Goal: Information Seeking & Learning: Learn about a topic

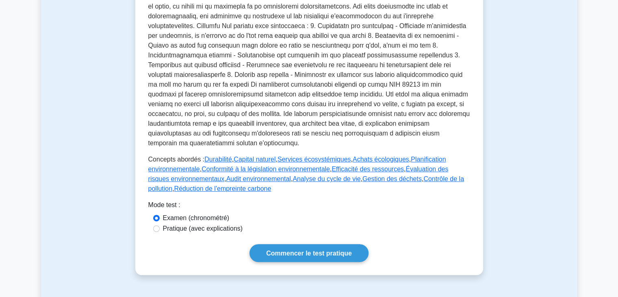
scroll to position [301, 0]
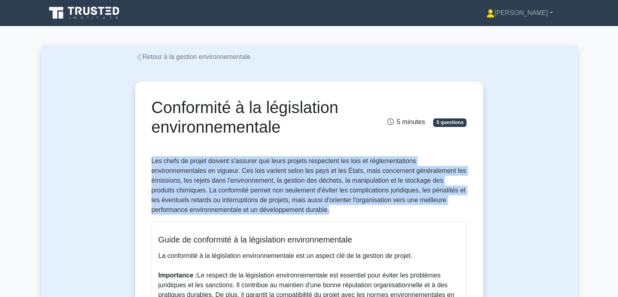
click at [384, 205] on p "Les chefs de projet doivent s'assurer que leurs projets respectent les lois et …" at bounding box center [309, 185] width 315 height 59
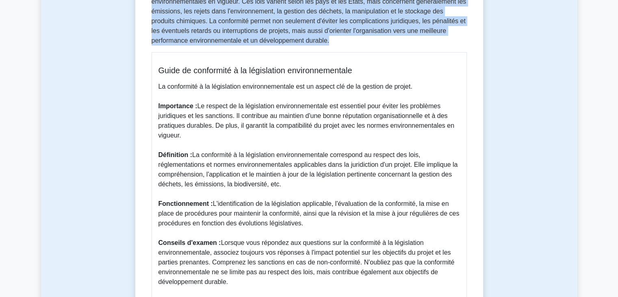
scroll to position [171, 0]
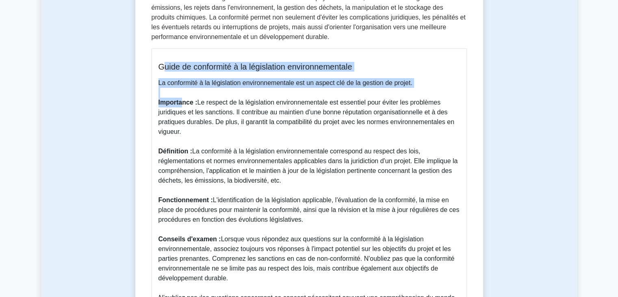
drag, startPoint x: 161, startPoint y: 65, endPoint x: 182, endPoint y: 100, distance: 41.0
click at [182, 100] on div "Guide de conformité à la législation environnementale La conformité à la législ…" at bounding box center [309, 186] width 315 height 277
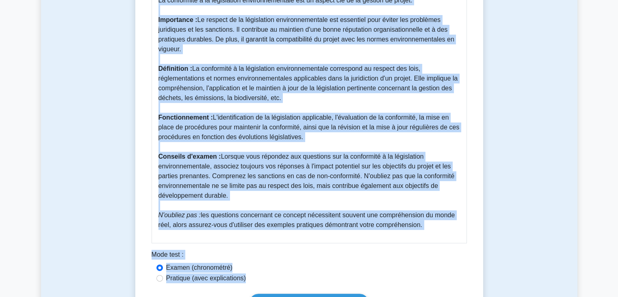
scroll to position [256, 0]
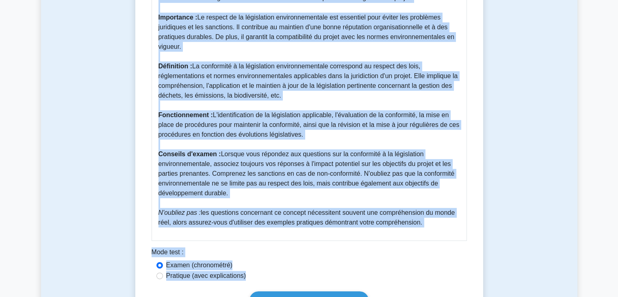
drag, startPoint x: 159, startPoint y: 66, endPoint x: 449, endPoint y: 226, distance: 331.1
click at [449, 226] on div "Guide de conformité à la législation environnementale La conformité à la législ…" at bounding box center [309, 101] width 315 height 277
copy div "Guide de conformité à la législation environnementale La conformité à la législ…"
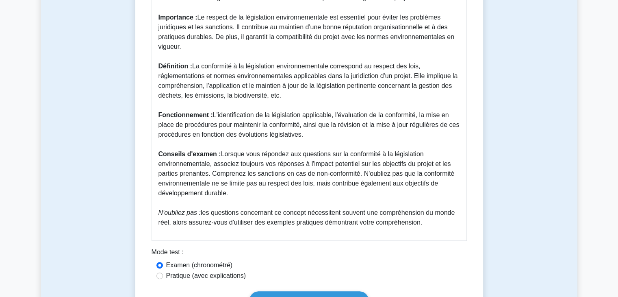
click at [201, 275] on font "Pratique (avec explications)" at bounding box center [206, 275] width 80 height 7
click at [163, 275] on input "Pratique (avec explications)" at bounding box center [160, 275] width 7 height 7
radio input "true"
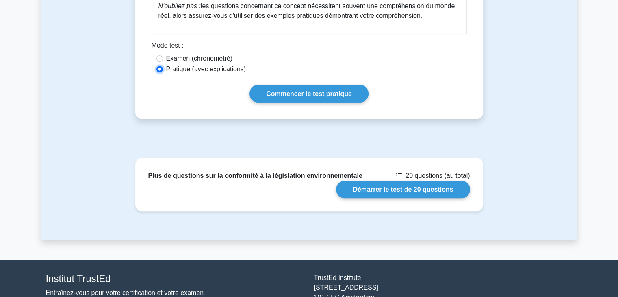
scroll to position [466, 0]
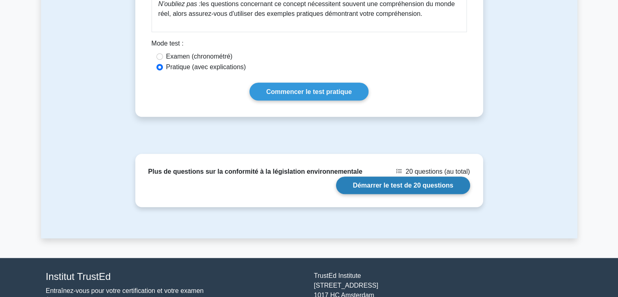
click at [424, 186] on link "Démarrer le test de 20 questions" at bounding box center [403, 184] width 134 height 17
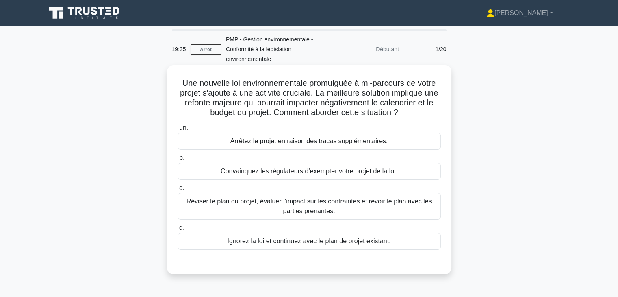
click at [411, 207] on font "Réviser le plan du projet, évaluer l’impact sur les contraintes et revoir le pl…" at bounding box center [309, 206] width 256 height 20
click at [178, 191] on input "c. Réviser le plan du projet, évaluer l’impact sur les contraintes et revoir le…" at bounding box center [178, 187] width 0 height 5
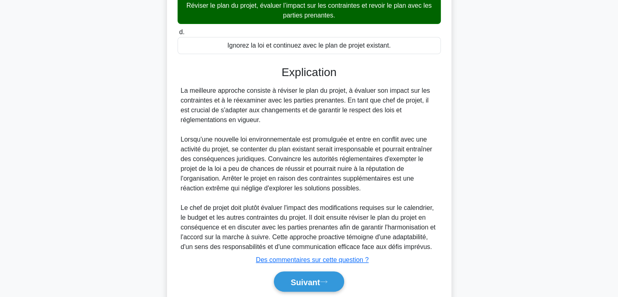
scroll to position [224, 0]
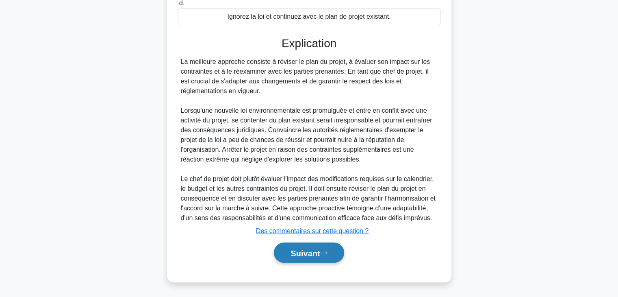
click at [318, 254] on font "Suivant" at bounding box center [305, 252] width 29 height 9
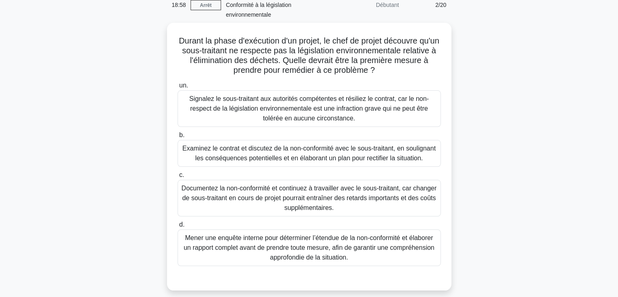
scroll to position [57, 0]
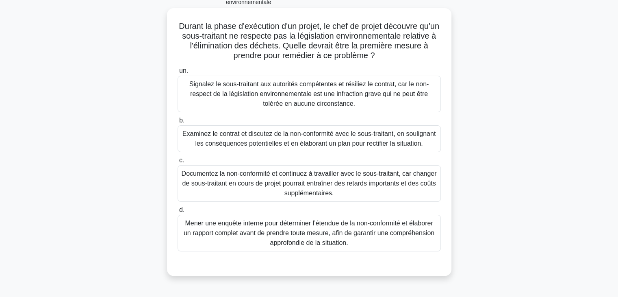
click at [302, 236] on font "Mener une enquête interne pour déterminer l’étendue de la non-conformité et éla…" at bounding box center [309, 233] width 251 height 26
click at [178, 213] on input "d. Mener une enquête interne pour déterminer l’étendue de la non-conformité et …" at bounding box center [178, 209] width 0 height 5
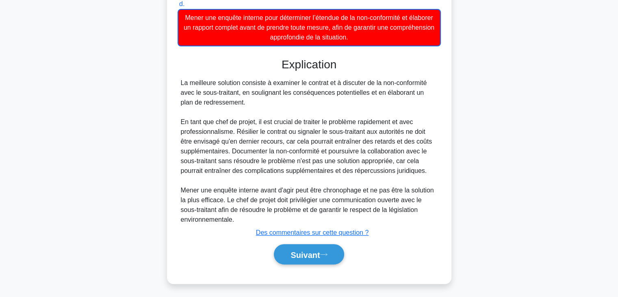
scroll to position [274, 0]
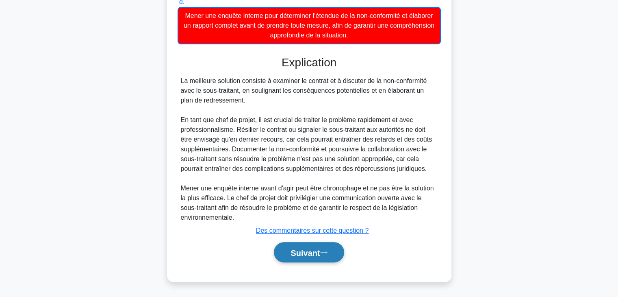
click at [320, 252] on font "Suivant" at bounding box center [305, 252] width 29 height 9
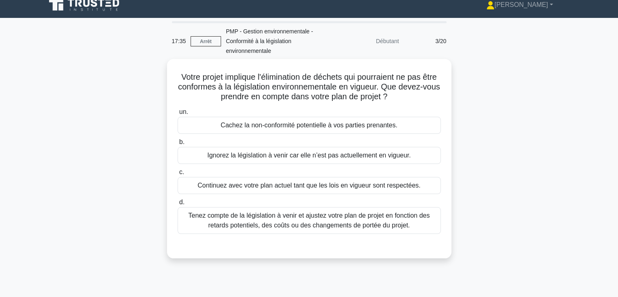
scroll to position [0, 0]
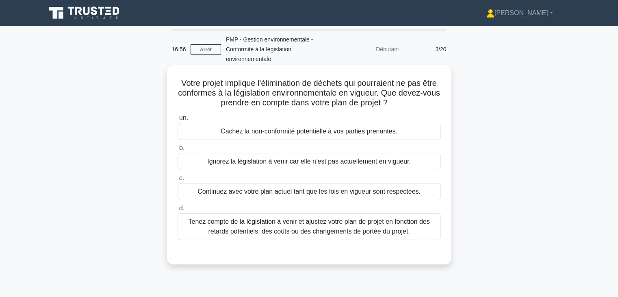
click at [405, 229] on font "Tenez compte de la législation à venir et ajustez votre plan de projet en fonct…" at bounding box center [308, 226] width 241 height 17
click at [178, 211] on input "d. Tenez compte de la législation à venir et ajustez votre plan de projet en fo…" at bounding box center [178, 208] width 0 height 5
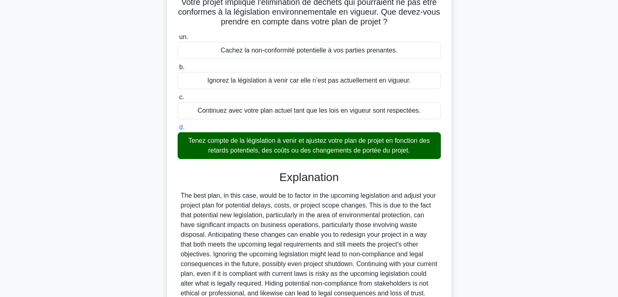
scroll to position [155, 0]
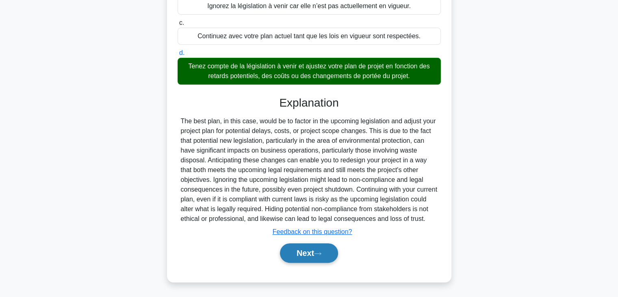
click at [322, 251] on icon at bounding box center [317, 253] width 7 height 4
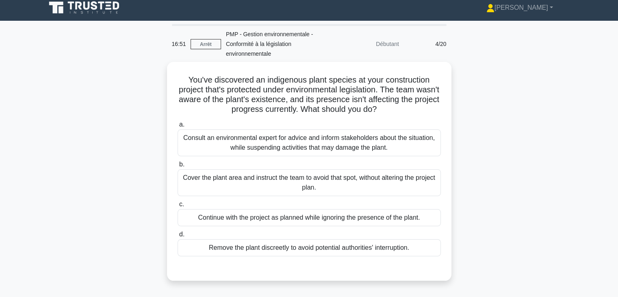
scroll to position [0, 0]
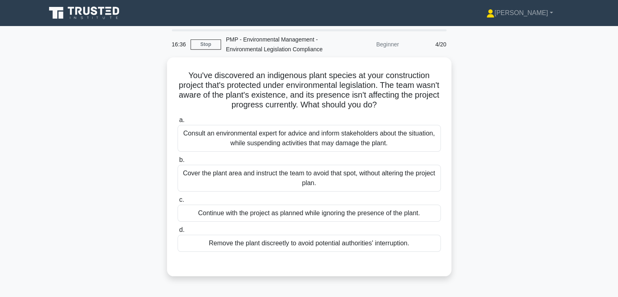
click at [518, 139] on div "You've discovered an indigenous plant species at your construction project that…" at bounding box center [309, 171] width 537 height 228
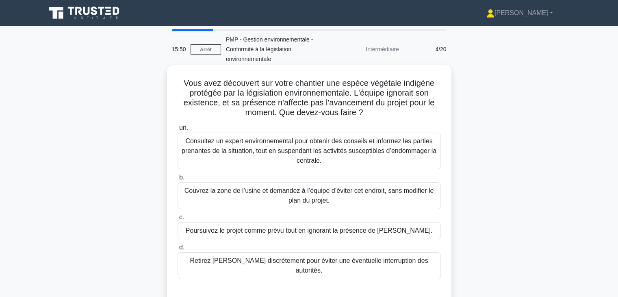
click at [415, 148] on font "Consultez un expert environnemental pour obtenir des conseils et informez les p…" at bounding box center [309, 150] width 255 height 26
click at [178, 130] on input "un. Consultez un expert environnemental pour obtenir des conseils et informez l…" at bounding box center [178, 127] width 0 height 5
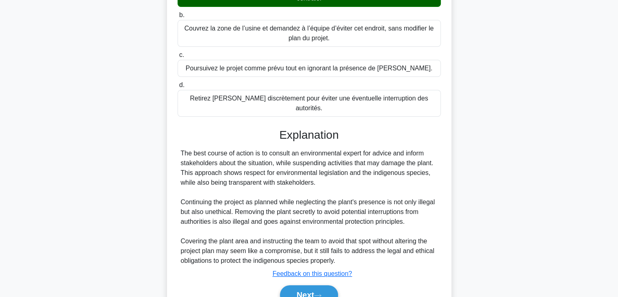
scroll to position [194, 0]
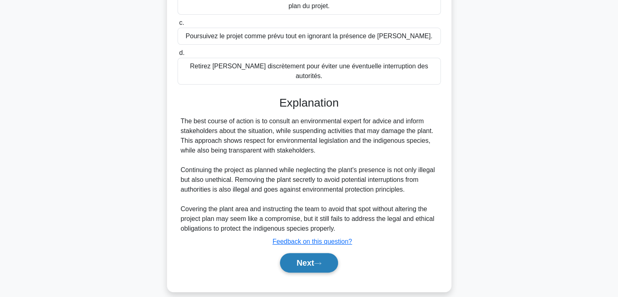
click at [294, 253] on button "Next" at bounding box center [309, 263] width 58 height 20
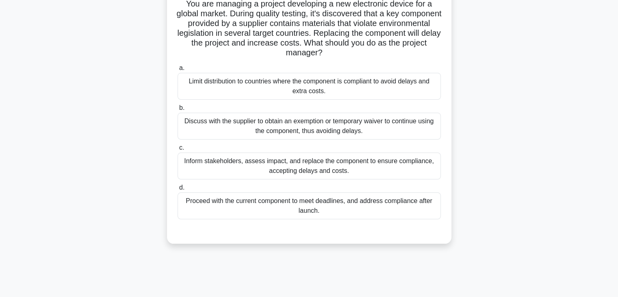
scroll to position [0, 0]
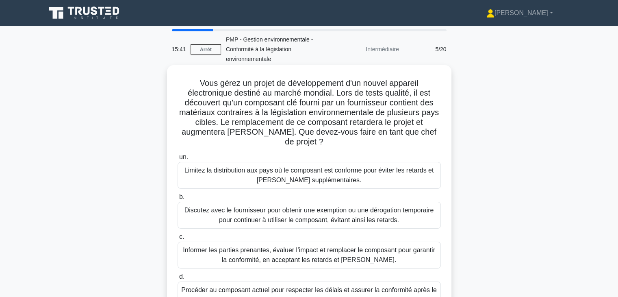
click at [185, 81] on h5 "Vous gérez un projet de développement d'un nouvel appareil électronique destiné…" at bounding box center [309, 112] width 265 height 69
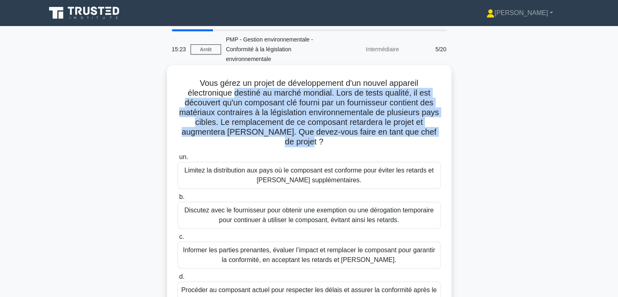
drag, startPoint x: 233, startPoint y: 94, endPoint x: 412, endPoint y: 144, distance: 186.2
click at [412, 144] on h5 "Vous gérez un projet de développement d'un nouvel appareil électronique destiné…" at bounding box center [309, 112] width 265 height 69
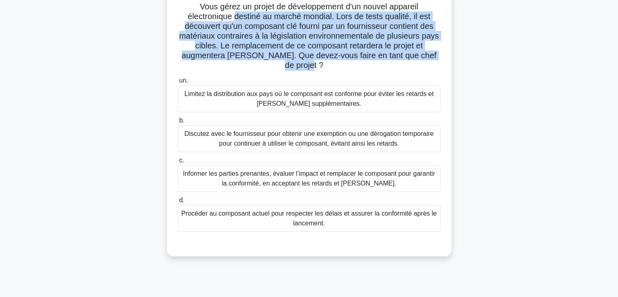
scroll to position [87, 0]
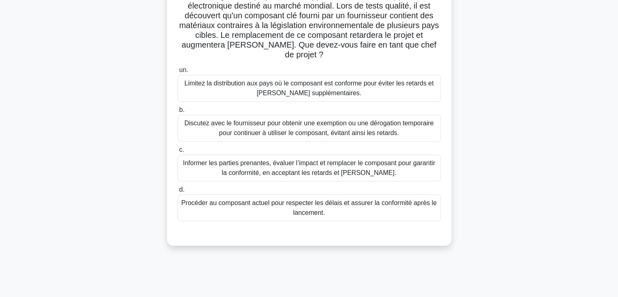
click at [354, 167] on font "Informer les parties prenantes, évaluer l’impact et remplacer le composant pour…" at bounding box center [309, 168] width 256 height 20
click at [178, 152] on input "c. Informer les parties prenantes, évaluer l’impact et remplacer le composant p…" at bounding box center [178, 149] width 0 height 5
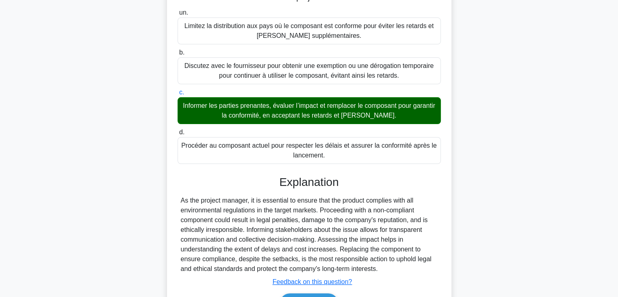
scroll to position [194, 0]
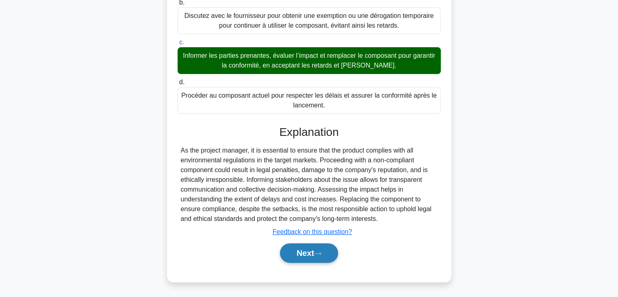
click at [308, 254] on button "Next" at bounding box center [309, 253] width 58 height 20
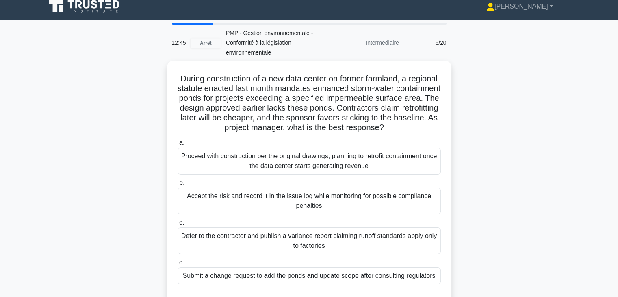
scroll to position [0, 0]
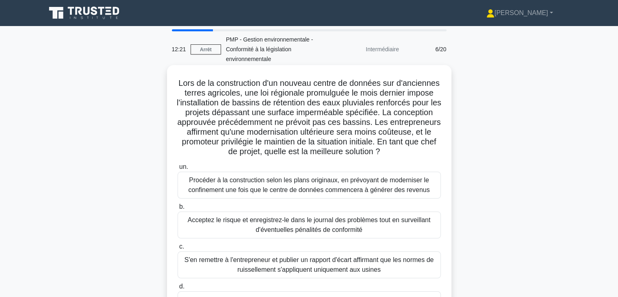
drag, startPoint x: 199, startPoint y: 84, endPoint x: 356, endPoint y: 157, distance: 173.5
click at [356, 157] on h5 "Lors de la construction d'un nouveau centre de données sur d'anciennes terres a…" at bounding box center [309, 117] width 265 height 79
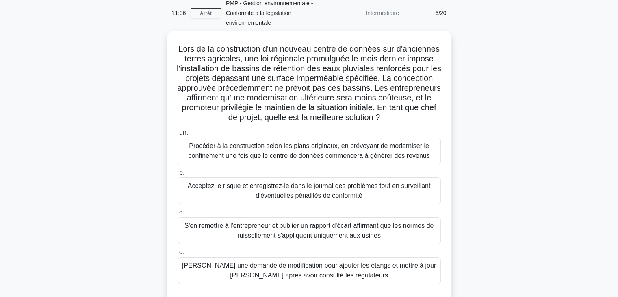
scroll to position [37, 0]
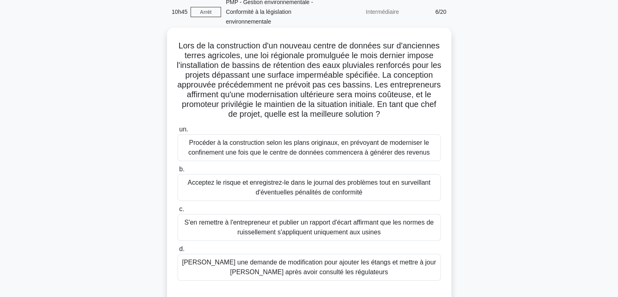
click at [327, 277] on font "Soumettre une demande de modification pour ajouter les étangs et mettre à jour …" at bounding box center [309, 267] width 256 height 20
click at [178, 252] on input "d. Soumettre une demande de modification pour ajouter les étangs et mettre à jo…" at bounding box center [178, 248] width 0 height 5
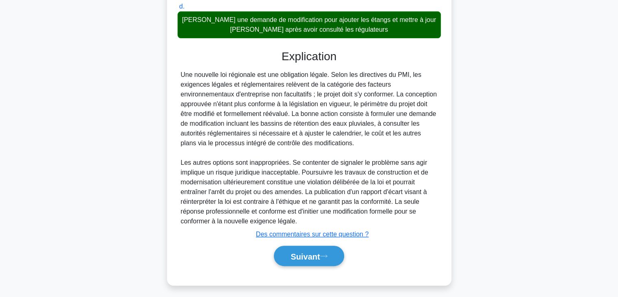
scroll to position [293, 0]
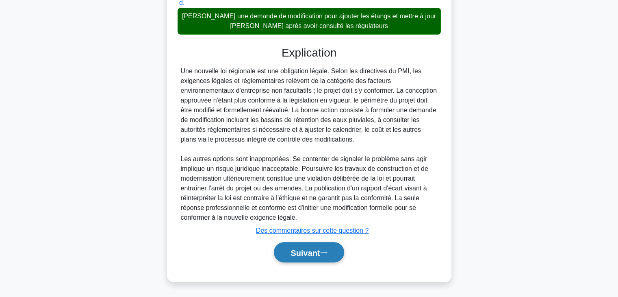
click at [318, 252] on font "Suivant" at bounding box center [305, 252] width 29 height 9
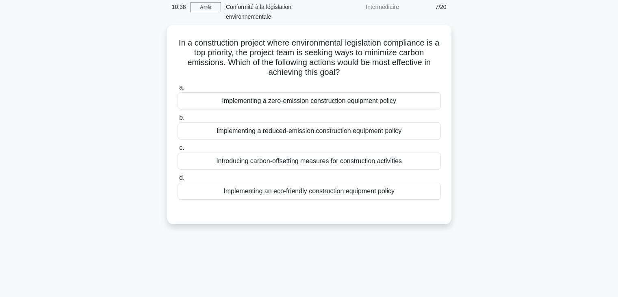
scroll to position [0, 0]
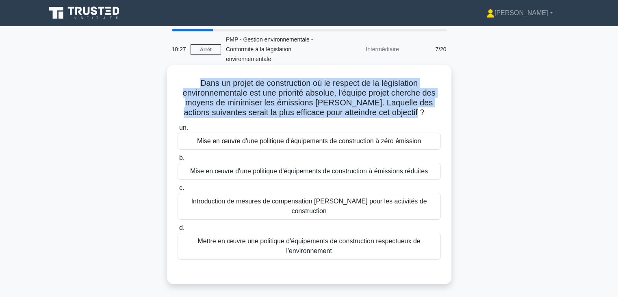
drag, startPoint x: 207, startPoint y: 87, endPoint x: 416, endPoint y: 110, distance: 211.0
click at [416, 110] on h5 "Dans un projet de construction où le respect de la législation environnementale…" at bounding box center [309, 98] width 265 height 40
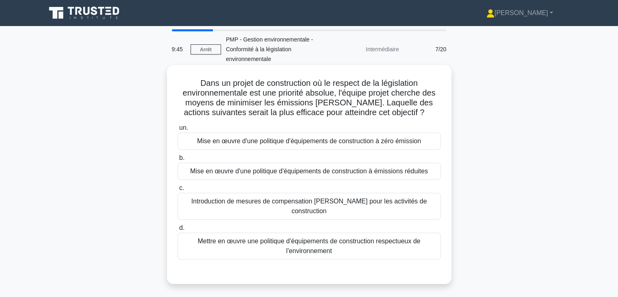
click at [403, 143] on font "Mise en œuvre d'une politique d'équipements de construction à zéro émission" at bounding box center [309, 140] width 224 height 7
click at [178, 130] on input "un. Mise en œuvre d'une politique d'équipements de construction à zéro émission" at bounding box center [178, 127] width 0 height 5
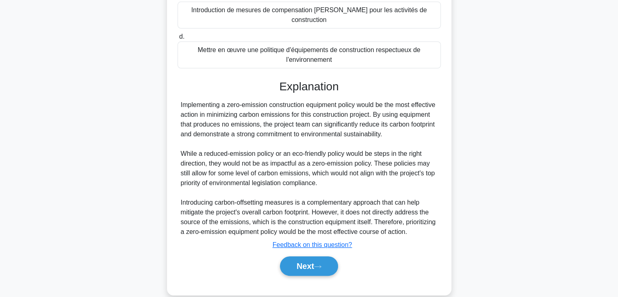
scroll to position [194, 0]
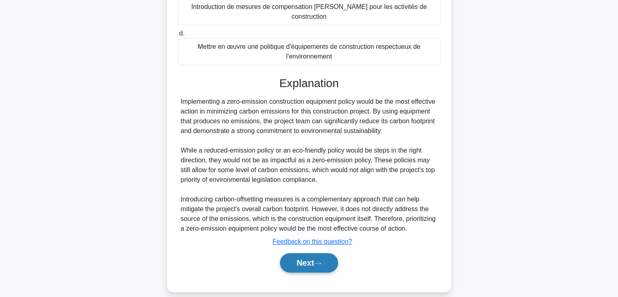
click at [313, 256] on button "Next" at bounding box center [309, 263] width 58 height 20
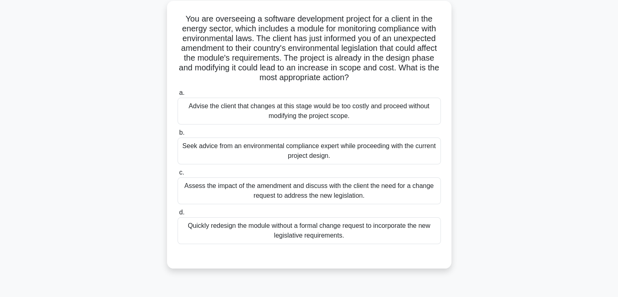
scroll to position [0, 0]
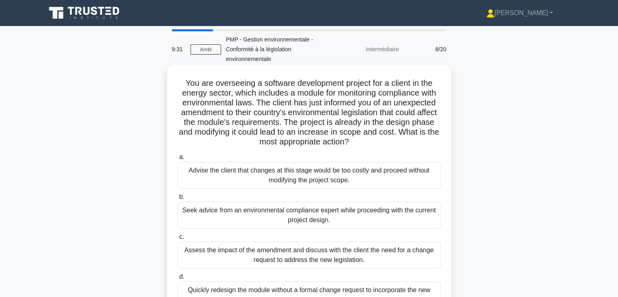
drag, startPoint x: 183, startPoint y: 81, endPoint x: 395, endPoint y: 139, distance: 219.8
click at [395, 139] on h5 "You are overseeing a software development project for a client in the energy se…" at bounding box center [309, 112] width 265 height 69
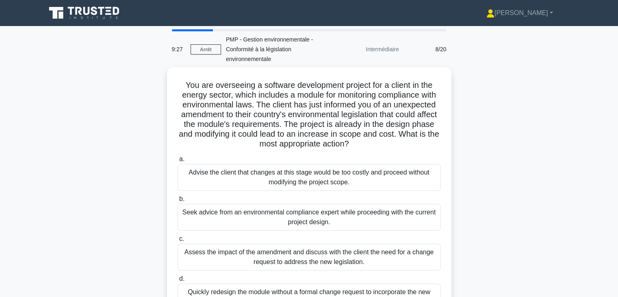
drag, startPoint x: 517, startPoint y: 93, endPoint x: 582, endPoint y: 124, distance: 72.0
click at [582, 124] on main "9:27 Arrêt PMP - Gestion environnementale - Conformité à la législation environ…" at bounding box center [309, 232] width 618 height 413
drag, startPoint x: 582, startPoint y: 123, endPoint x: 552, endPoint y: 84, distance: 49.0
click at [552, 84] on div "You are overseeing a software development project for a client in the energy se…" at bounding box center [309, 205] width 537 height 277
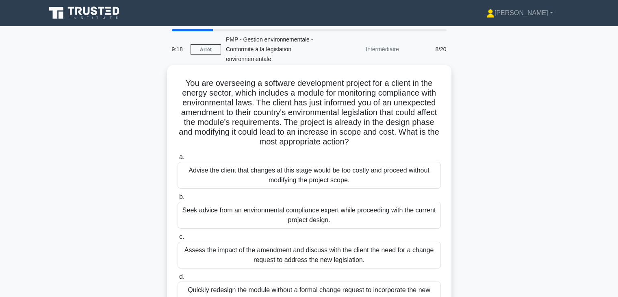
click at [387, 142] on h5 "You are overseeing a software development project for a client in the energy se…" at bounding box center [309, 112] width 265 height 69
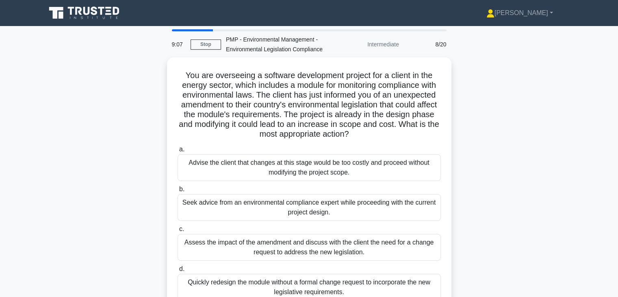
click at [545, 129] on div "You are overseeing a software development project for a client in the energy se…" at bounding box center [309, 195] width 537 height 277
click at [561, 143] on div "You are overseeing a software development project for a client in the energy se…" at bounding box center [309, 195] width 537 height 277
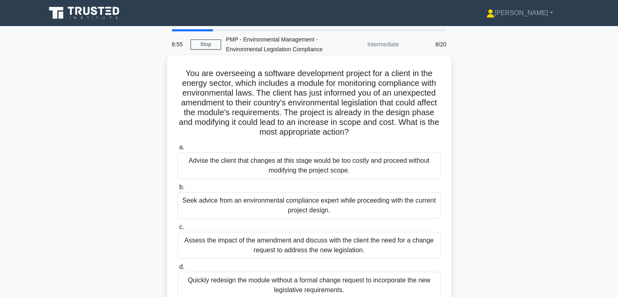
drag, startPoint x: 185, startPoint y: 73, endPoint x: 377, endPoint y: 133, distance: 201.3
click at [377, 133] on h5 "You are overseeing a software development project for a client in the energy se…" at bounding box center [309, 102] width 265 height 69
copy h5 "ou are overseeing a software development project for a client in the energy sec…"
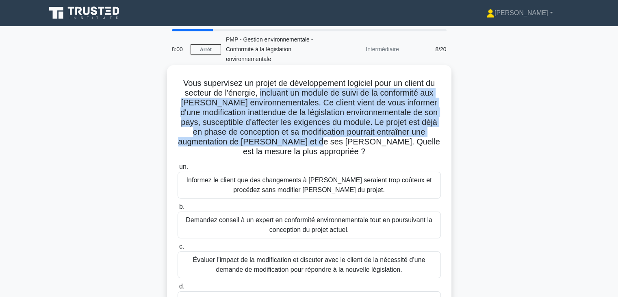
drag, startPoint x: 257, startPoint y: 95, endPoint x: 341, endPoint y: 145, distance: 97.9
click at [341, 145] on font "Vous supervisez un projet de développement logiciel pour un client du secteur d…" at bounding box center [309, 116] width 262 height 77
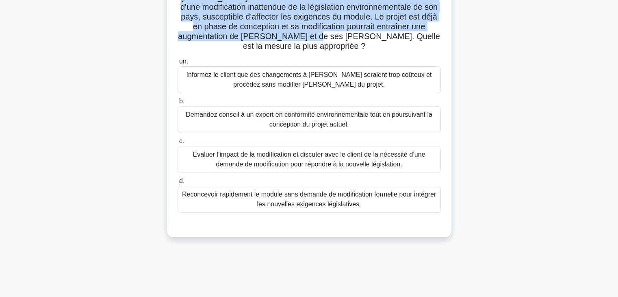
scroll to position [109, 0]
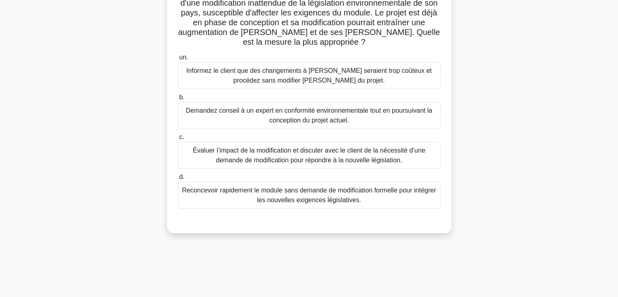
click at [357, 157] on font "Évaluer l’impact de la modification et discuter avec le client de la nécessité …" at bounding box center [309, 155] width 233 height 17
click at [178, 140] on input "c. Évaluer l’impact de la modification et discuter avec le client de la nécessi…" at bounding box center [178, 137] width 0 height 5
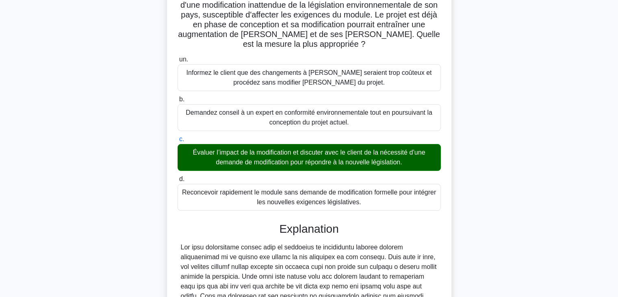
scroll to position [263, 0]
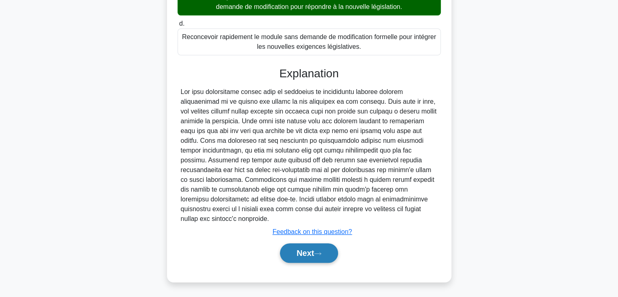
click at [312, 250] on button "Next" at bounding box center [309, 253] width 58 height 20
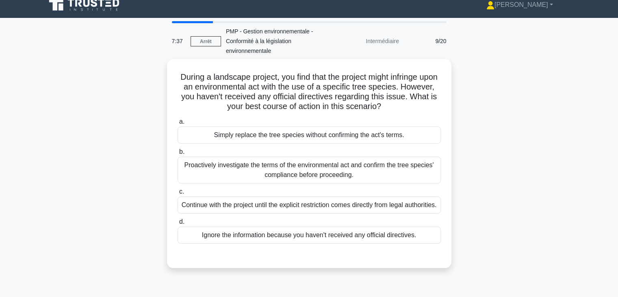
scroll to position [5, 0]
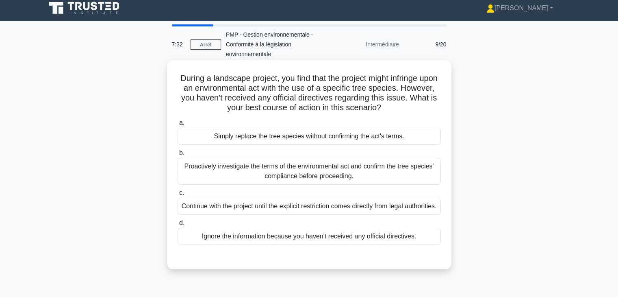
drag, startPoint x: 185, startPoint y: 76, endPoint x: 446, endPoint y: 112, distance: 263.8
click at [442, 109] on div "During a landscape project, you find that the project might infringe upon an en…" at bounding box center [309, 164] width 278 height 202
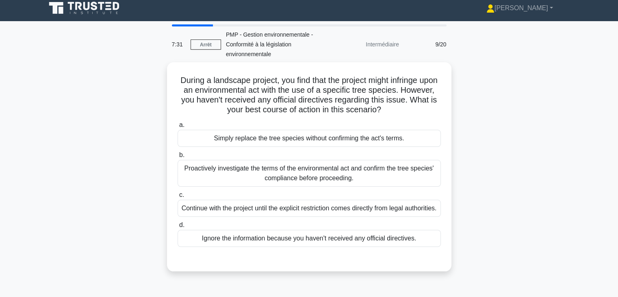
copy h5 "During a landscape project, you find that the project might infringe upon an en…"
click at [535, 88] on div "During a landscape project, you find that the project might infringe upon an en…" at bounding box center [309, 171] width 537 height 219
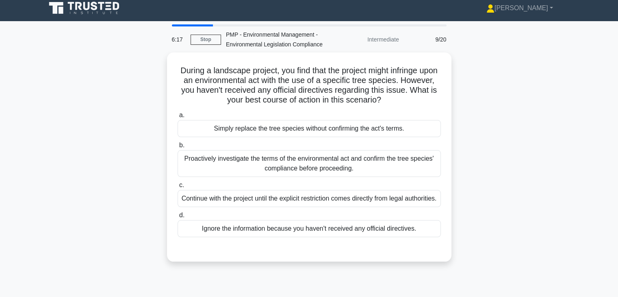
click at [559, 103] on div "During a landscape project, you find that the project might infringe upon an en…" at bounding box center [309, 161] width 537 height 219
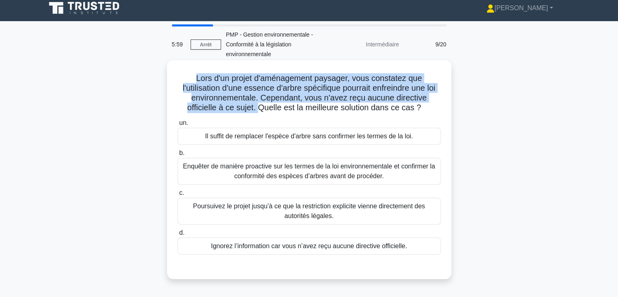
drag, startPoint x: 193, startPoint y: 78, endPoint x: 257, endPoint y: 104, distance: 68.9
click at [257, 104] on h5 "Lors d'un projet d'aménagement paysager, vous constatez que l'utilisation d'une…" at bounding box center [309, 93] width 265 height 40
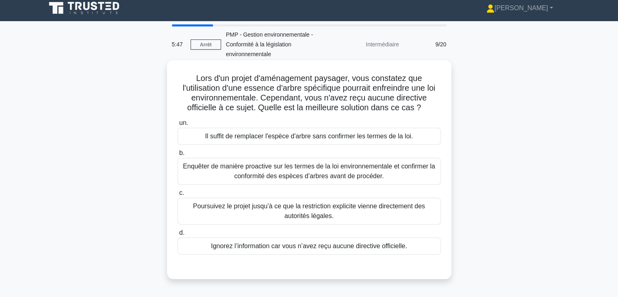
click at [338, 170] on font "Enquêter de manière proactive sur les termes de la loi environnementale et conf…" at bounding box center [309, 171] width 252 height 17
click at [178, 156] on input "b. Enquêter de manière proactive sur les termes de la loi environnementale et c…" at bounding box center [178, 152] width 0 height 5
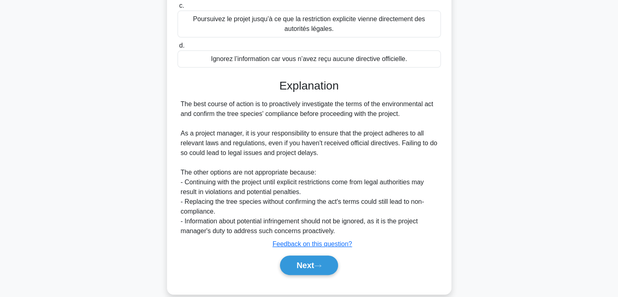
scroll to position [204, 0]
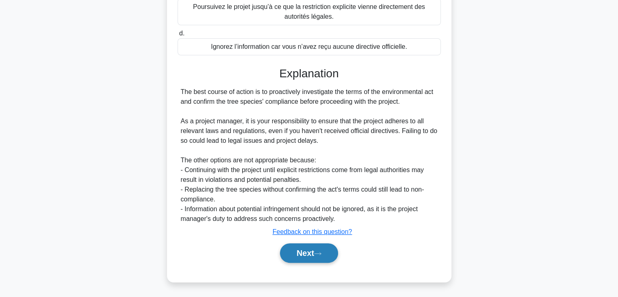
click at [317, 252] on button "Next" at bounding box center [309, 253] width 58 height 20
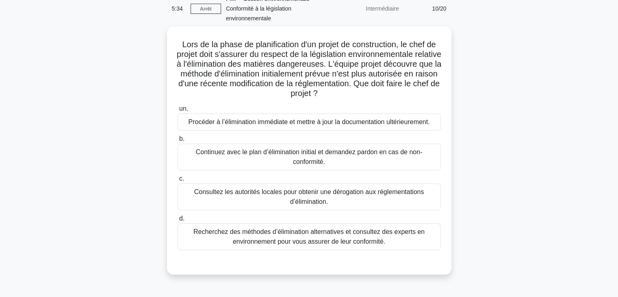
scroll to position [34, 0]
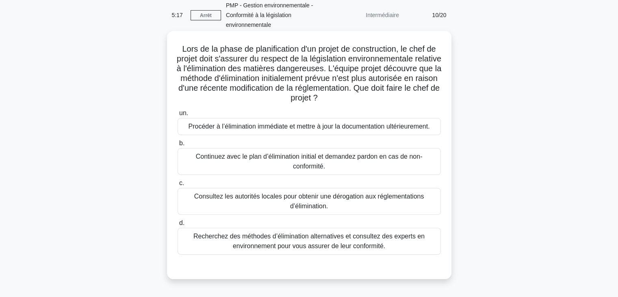
drag, startPoint x: 178, startPoint y: 48, endPoint x: 387, endPoint y: 96, distance: 214.0
click at [387, 96] on h5 "Lors de la phase de planification d'un projet de construction, le chef de proje…" at bounding box center [309, 73] width 265 height 59
click at [367, 242] on font "Recherchez des méthodes d’élimination alternatives et consultez des experts en …" at bounding box center [308, 241] width 231 height 17
click at [178, 226] on input "d. Recherchez des méthodes d’élimination alternatives et consultez des experts …" at bounding box center [178, 222] width 0 height 5
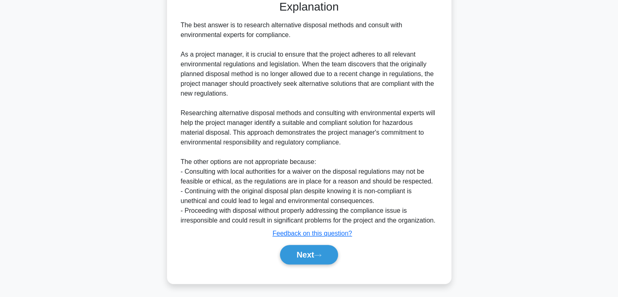
scroll to position [311, 0]
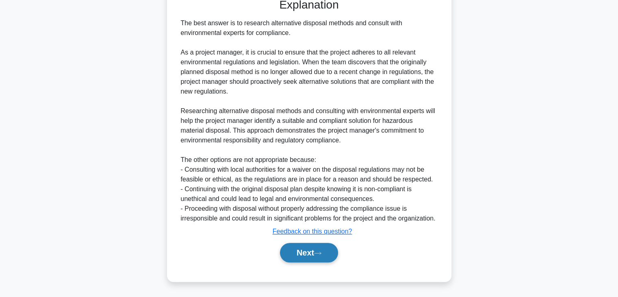
click at [293, 254] on button "Next" at bounding box center [309, 253] width 58 height 20
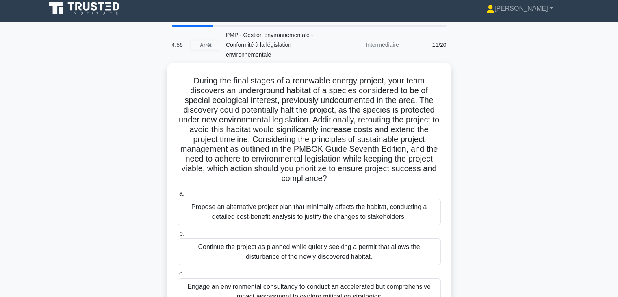
scroll to position [0, 0]
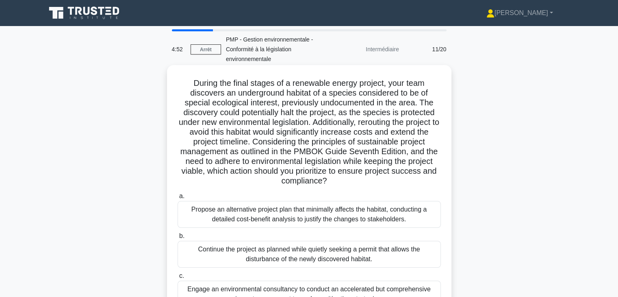
drag, startPoint x: 189, startPoint y: 82, endPoint x: 352, endPoint y: 184, distance: 193.0
click at [352, 184] on h5 "During the final stages of a renewable energy project, your team discovers an u…" at bounding box center [309, 132] width 265 height 108
copy h5 "During the final stages of a renewable energy project, your team discovers an u…"
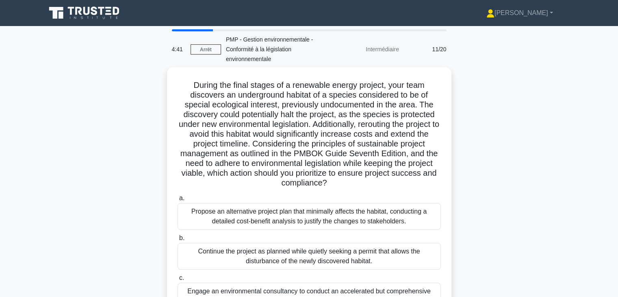
click at [520, 103] on div "During the final stages of a renewable energy project, your team discovers an u…" at bounding box center [309, 225] width 537 height 316
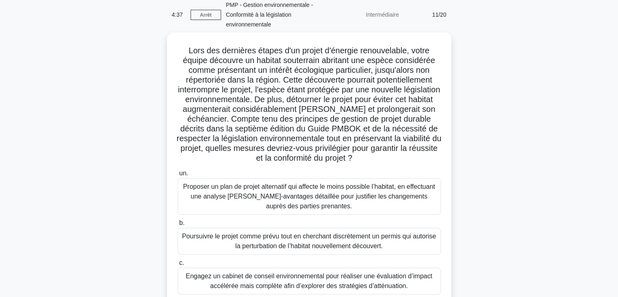
scroll to position [24, 0]
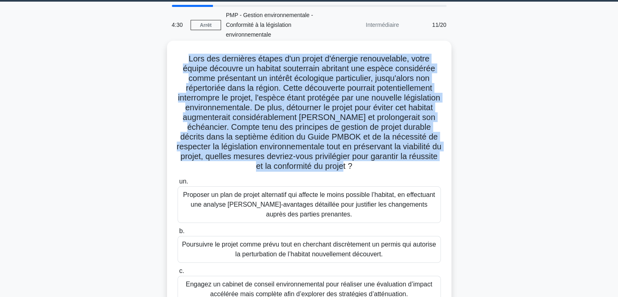
drag, startPoint x: 185, startPoint y: 58, endPoint x: 374, endPoint y: 170, distance: 219.6
click at [374, 170] on h5 "Lors des dernières étapes d'un projet d'énergie renouvelable, votre équipe déco…" at bounding box center [309, 113] width 265 height 118
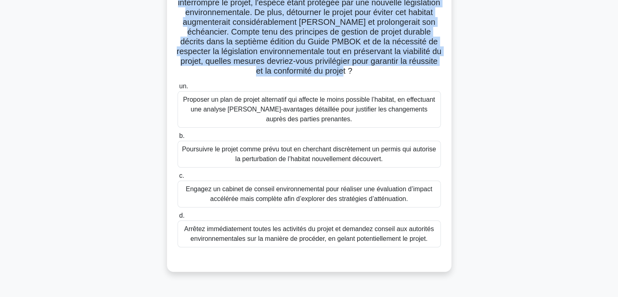
scroll to position [123, 0]
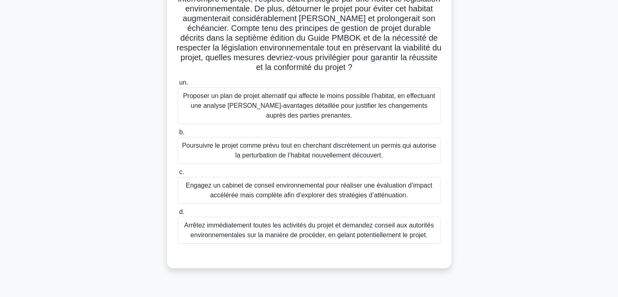
click at [388, 193] on font "Engagez un cabinet de conseil environnemental pour réaliser une évaluation d’im…" at bounding box center [309, 190] width 247 height 17
click at [178, 175] on input "c. Engagez un cabinet de conseil environnemental pour réaliser une évaluation d…" at bounding box center [178, 172] width 0 height 5
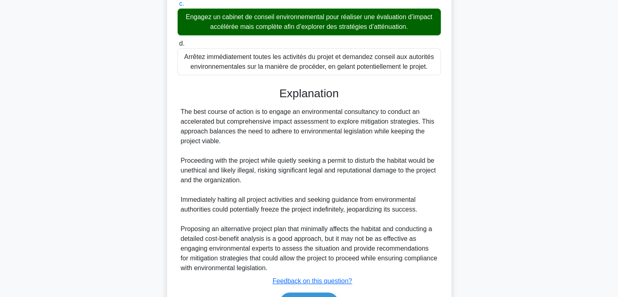
scroll to position [341, 0]
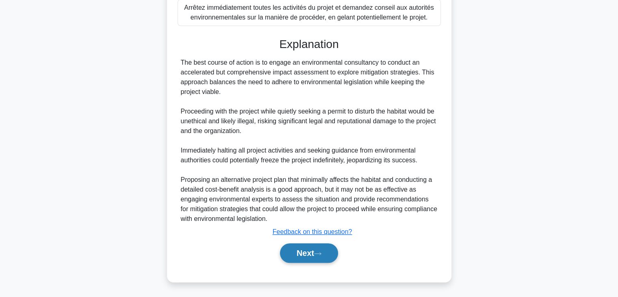
click at [305, 253] on button "Next" at bounding box center [309, 253] width 58 height 20
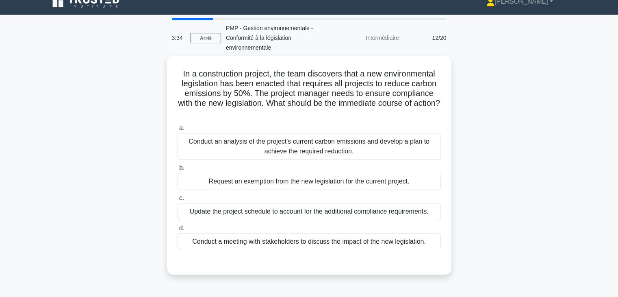
scroll to position [10, 0]
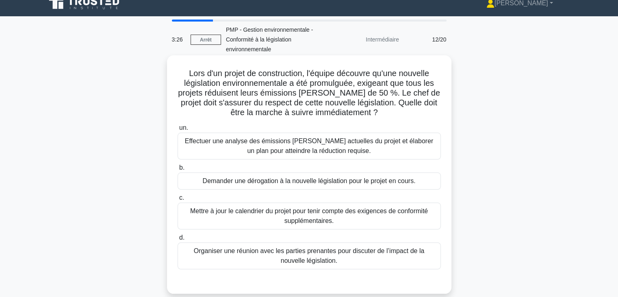
drag, startPoint x: 179, startPoint y: 73, endPoint x: 341, endPoint y: 106, distance: 165.1
click at [341, 106] on h5 "Lors d'un projet de construction, l'équipe découvre qu'une nouvelle législation…" at bounding box center [309, 93] width 265 height 50
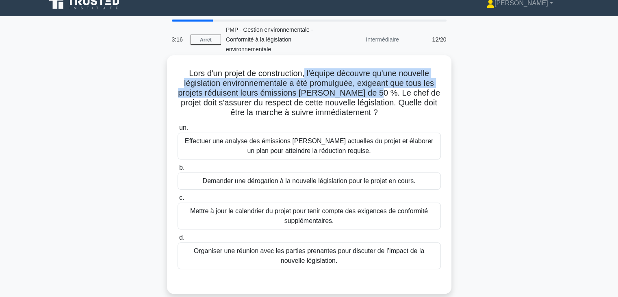
drag, startPoint x: 306, startPoint y: 74, endPoint x: 374, endPoint y: 90, distance: 70.2
click at [374, 90] on font "Lors d'un projet de construction, l'équipe découvre qu'une nouvelle législation…" at bounding box center [309, 93] width 262 height 48
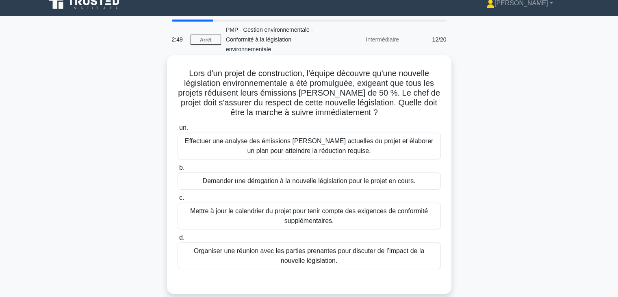
click at [389, 150] on font "Effectuer une analyse des émissions de carbone actuelles du projet et élaborer …" at bounding box center [309, 146] width 256 height 20
click at [178, 130] on input "un. Effectuer une analyse des émissions de carbone actuelles du projet et élabo…" at bounding box center [178, 127] width 0 height 5
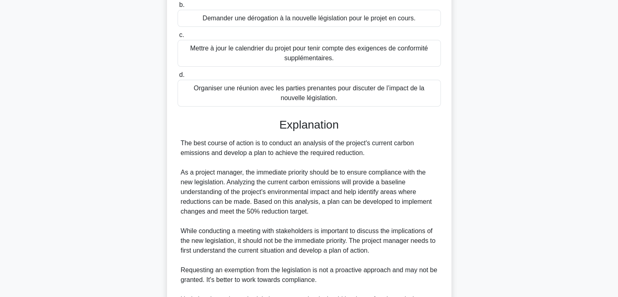
scroll to position [242, 0]
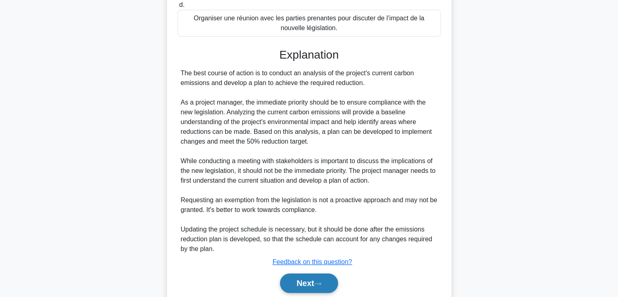
click at [306, 278] on button "Next" at bounding box center [309, 283] width 58 height 20
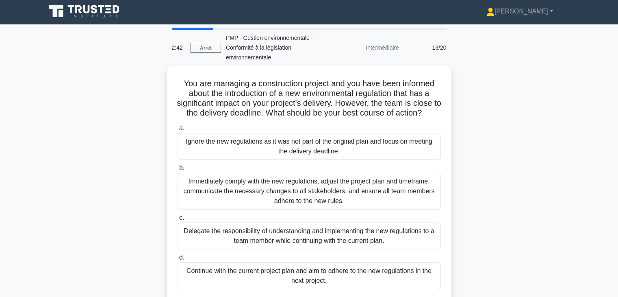
scroll to position [0, 0]
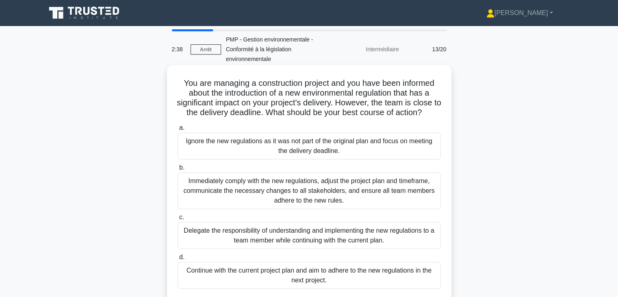
drag, startPoint x: 181, startPoint y: 85, endPoint x: 440, endPoint y: 112, distance: 259.9
click at [440, 112] on h5 "You are managing a construction project and you have been informed about the in…" at bounding box center [309, 98] width 265 height 40
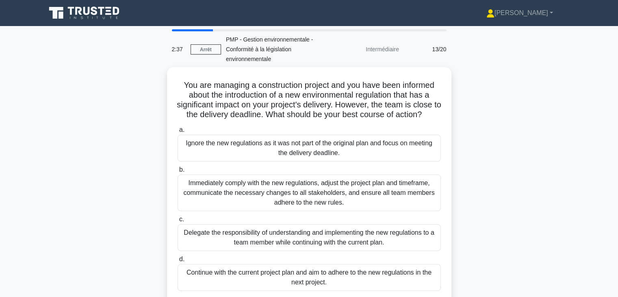
click at [514, 131] on div "You are managing a construction project and you have been informed about the in…" at bounding box center [309, 196] width 537 height 258
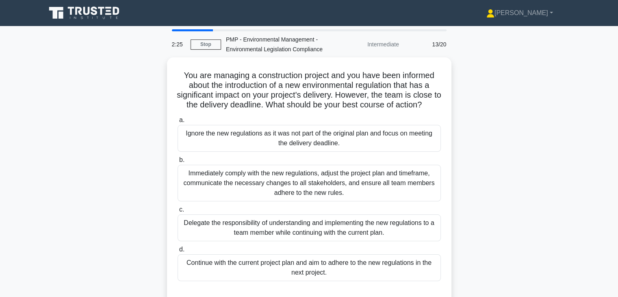
click at [537, 128] on div "You are managing a construction project and you have been informed about the in…" at bounding box center [309, 186] width 537 height 258
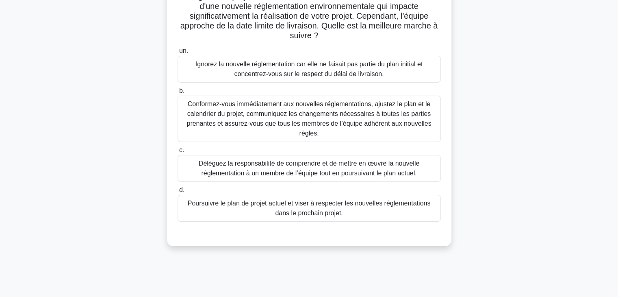
scroll to position [89, 0]
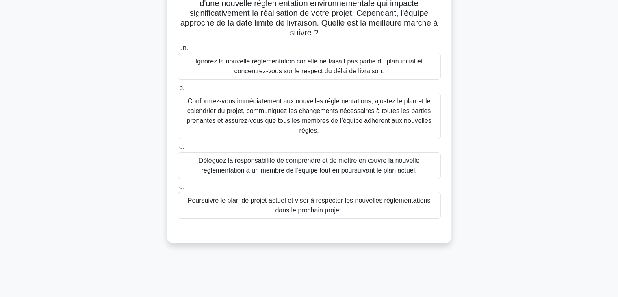
click at [404, 115] on font "Conformez-vous immédiatement aux nouvelles réglementations, ajustez le plan et …" at bounding box center [309, 116] width 245 height 36
click at [178, 91] on input "b. Conformez-vous immédiatement aux nouvelles réglementations, ajustez le plan …" at bounding box center [178, 87] width 0 height 5
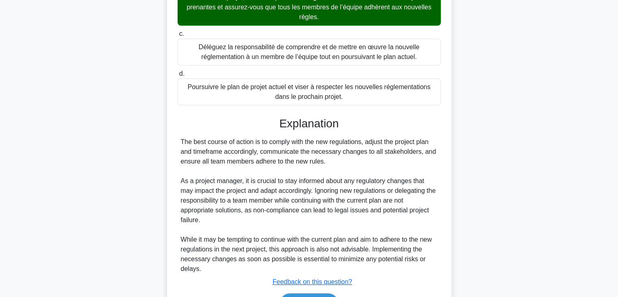
scroll to position [253, 0]
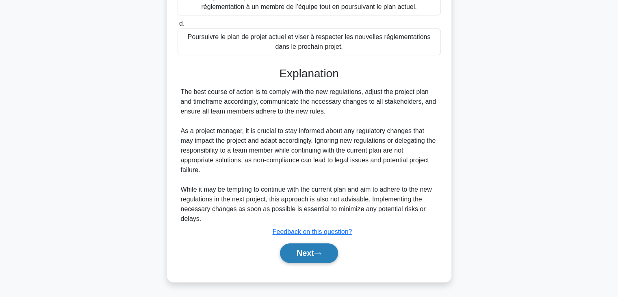
click at [309, 254] on button "Next" at bounding box center [309, 253] width 58 height 20
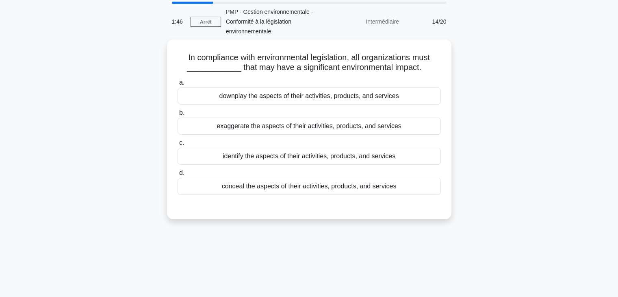
scroll to position [0, 0]
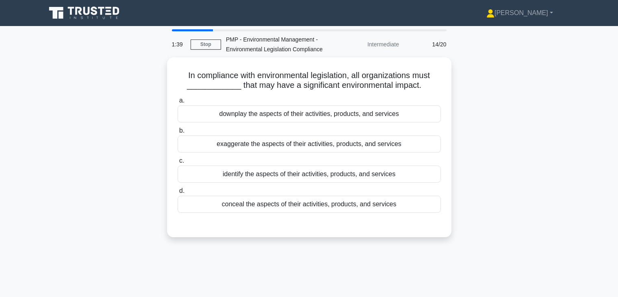
click at [561, 106] on div "In compliance with environmental legislation, all organizations must __________…" at bounding box center [309, 151] width 537 height 189
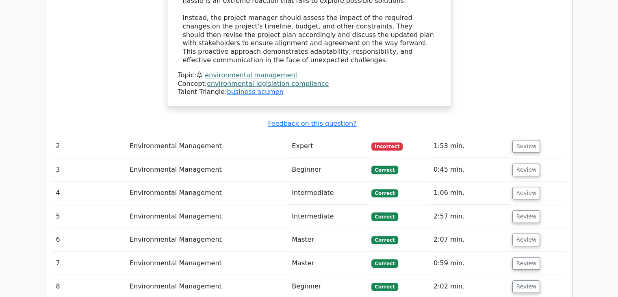
scroll to position [694, 0]
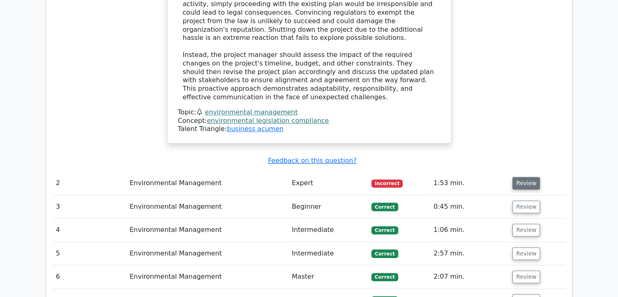
click at [526, 177] on button "Review" at bounding box center [527, 183] width 28 height 13
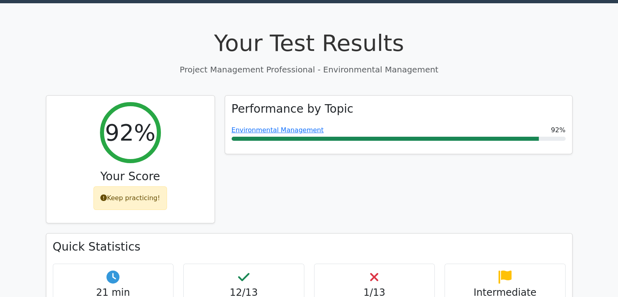
scroll to position [8, 0]
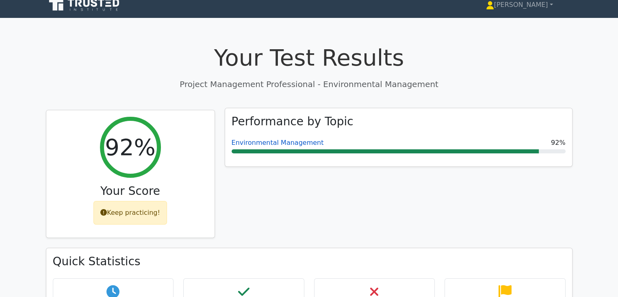
click at [270, 140] on link "Environmental Management" at bounding box center [278, 143] width 92 height 8
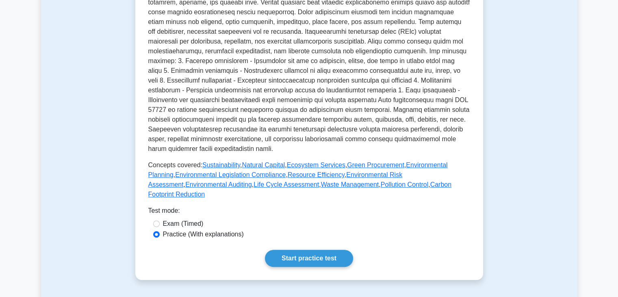
scroll to position [246, 0]
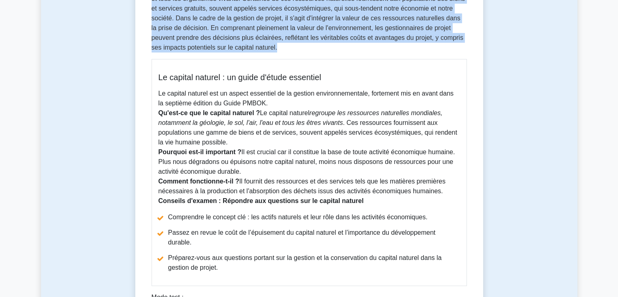
scroll to position [151, 0]
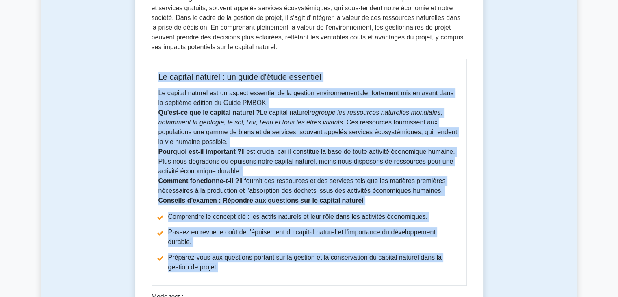
drag, startPoint x: 158, startPoint y: 76, endPoint x: 229, endPoint y: 259, distance: 196.8
click at [229, 259] on div "Le capital naturel : un guide d'étude essentiel Le capital naturel est un aspec…" at bounding box center [309, 172] width 315 height 227
copy div "Le capital naturel : un guide d'étude essentiel Le capital naturel est un aspec…"
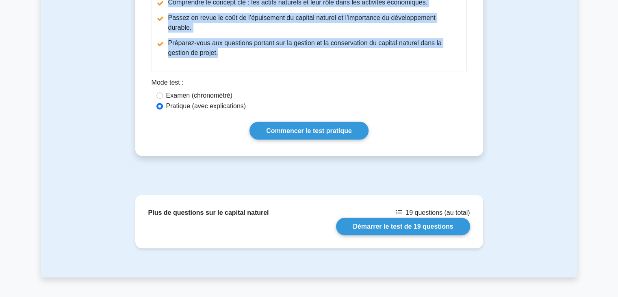
scroll to position [371, 0]
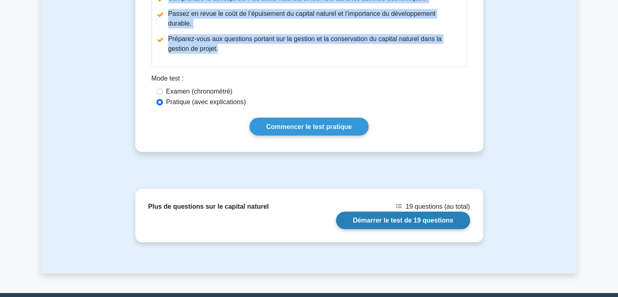
click at [407, 212] on link "Démarrer le test de 19 questions" at bounding box center [403, 219] width 134 height 17
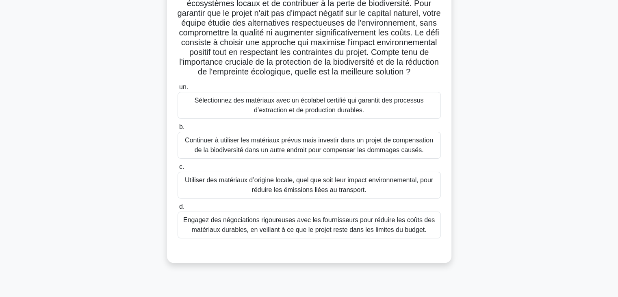
scroll to position [110, 0]
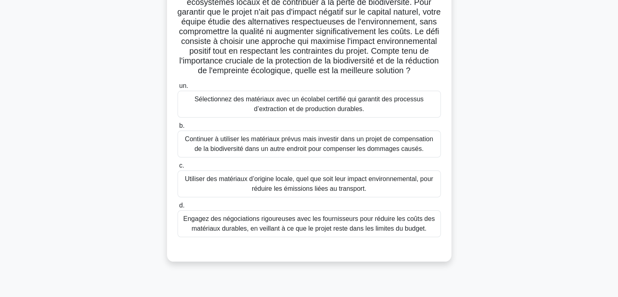
click at [396, 112] on font "Sélectionnez des matériaux avec un écolabel certifié qui garantit des processus…" at bounding box center [309, 104] width 229 height 17
click at [178, 89] on input "un. Sélectionnez des matériaux avec un écolabel certifié qui garantit des proce…" at bounding box center [178, 85] width 0 height 5
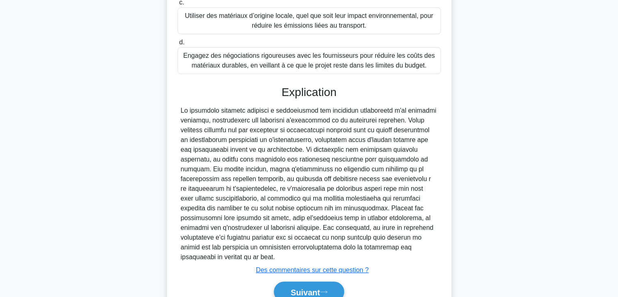
scroll to position [312, 0]
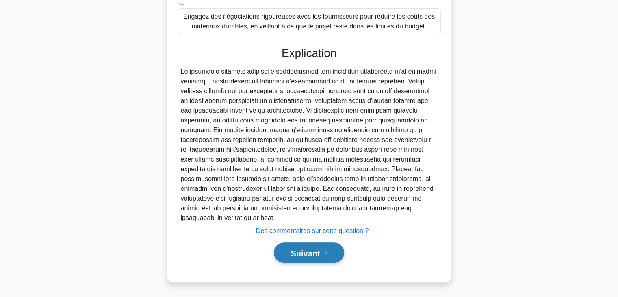
click at [320, 248] on font "Suivant" at bounding box center [305, 252] width 29 height 9
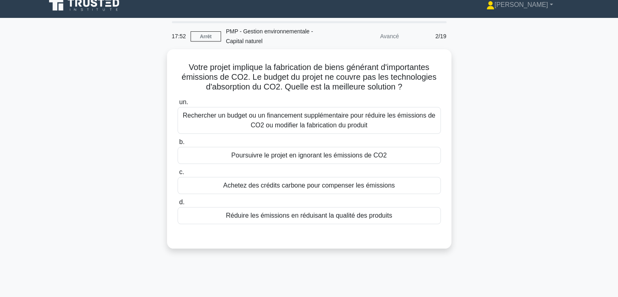
scroll to position [0, 0]
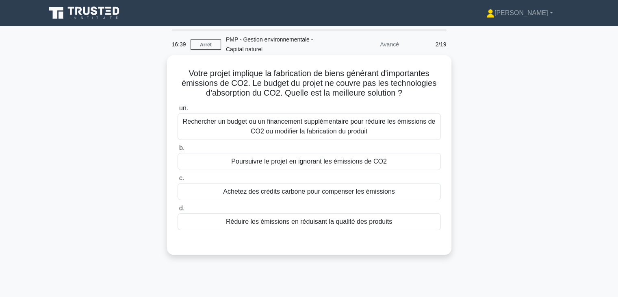
click at [409, 129] on font "Rechercher un budget ou un financement supplémentaire pour réduire les émission…" at bounding box center [309, 127] width 256 height 20
click at [178, 111] on input "un. Rechercher un budget ou un financement supplémentaire pour réduire les émis…" at bounding box center [178, 108] width 0 height 5
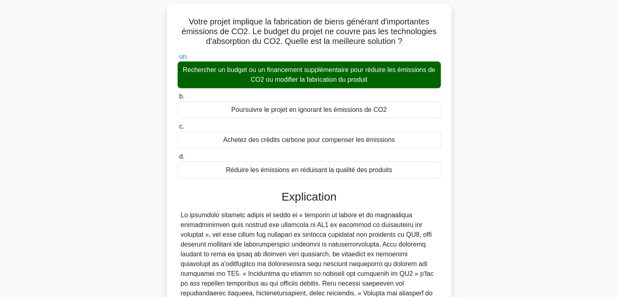
scroll to position [176, 0]
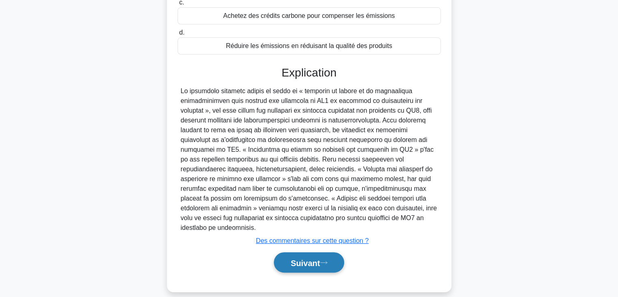
click at [296, 257] on button "Suivant" at bounding box center [309, 262] width 70 height 21
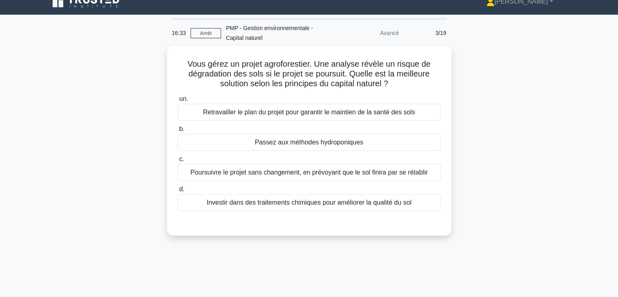
scroll to position [10, 0]
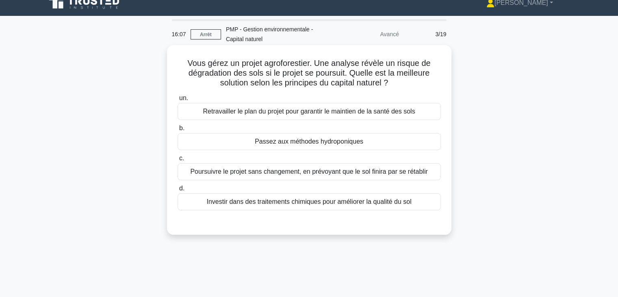
click at [419, 109] on div "Retravailler le plan du projet pour garantir le maintien de la santé des sols" at bounding box center [309, 111] width 263 height 17
click at [178, 101] on input "un. Retravailler le plan du projet pour garantir le maintien de la santé des so…" at bounding box center [178, 98] width 0 height 5
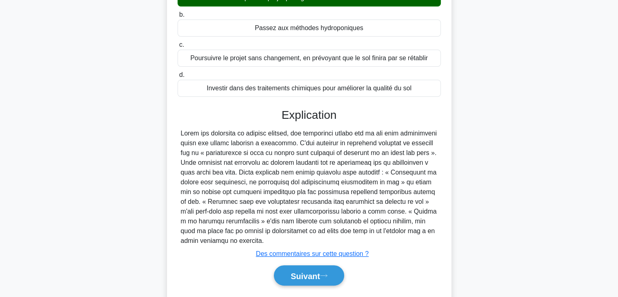
scroll to position [146, 0]
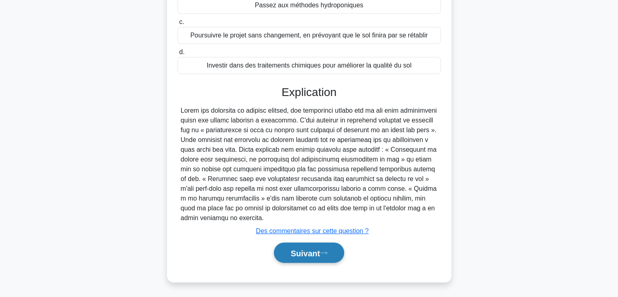
click at [302, 255] on font "Suivant" at bounding box center [305, 252] width 29 height 9
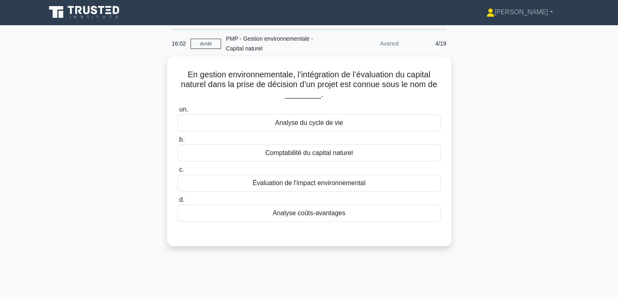
scroll to position [0, 0]
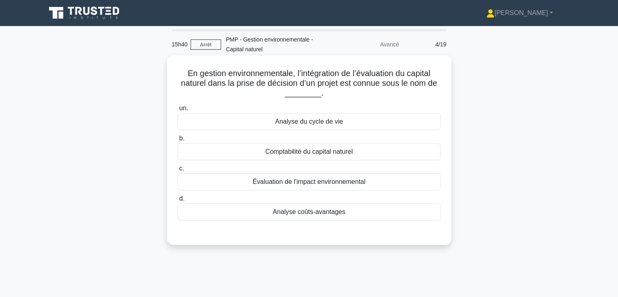
click at [417, 152] on div "Comptabilité du capital naturel" at bounding box center [309, 151] width 263 height 17
click at [178, 141] on input "b. Comptabilité du capital naturel" at bounding box center [178, 138] width 0 height 5
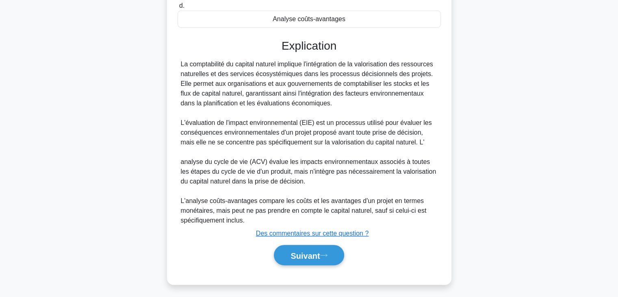
scroll to position [195, 0]
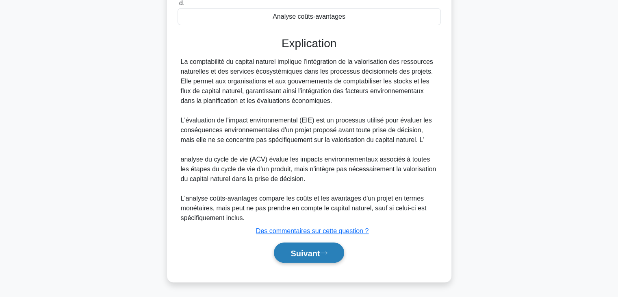
click at [304, 254] on font "Suivant" at bounding box center [305, 252] width 29 height 9
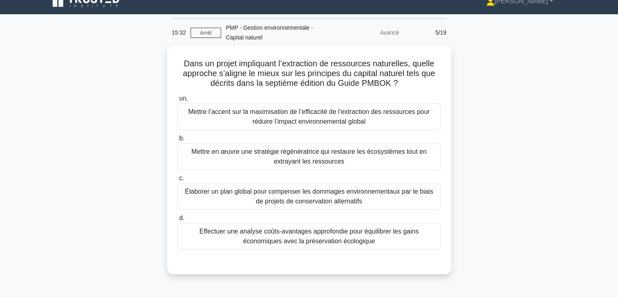
scroll to position [9, 0]
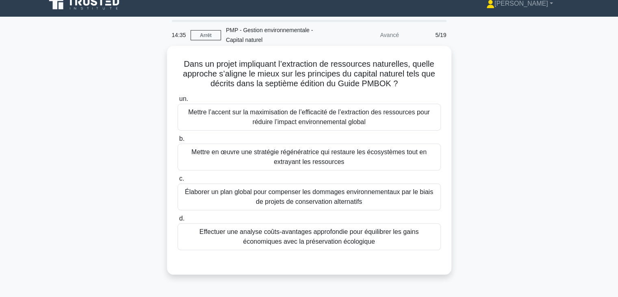
click at [429, 198] on font "Élaborer un plan global pour compenser les dommages environnementaux par le bia…" at bounding box center [309, 197] width 256 height 20
click at [178, 181] on input "c. Élaborer un plan global pour compenser les dommages environnementaux par le …" at bounding box center [178, 178] width 0 height 5
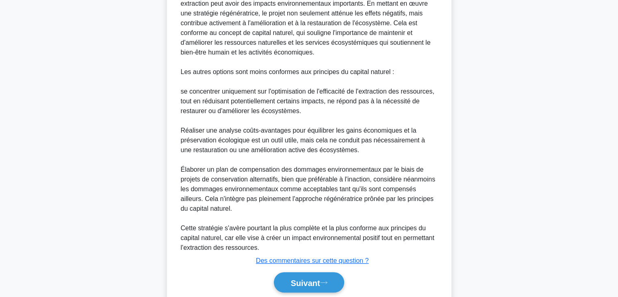
scroll to position [346, 0]
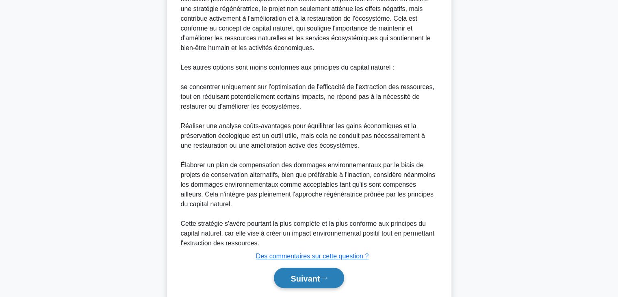
click at [302, 277] on font "Suivant" at bounding box center [305, 278] width 29 height 9
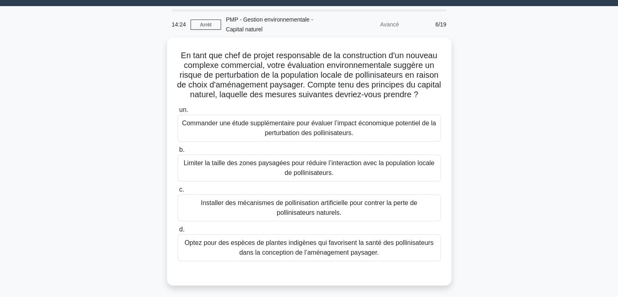
scroll to position [0, 0]
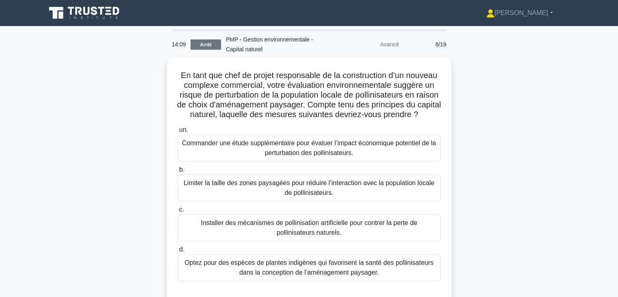
click at [204, 46] on font "Arrêt" at bounding box center [206, 45] width 12 height 6
